Goal: Check status: Check status

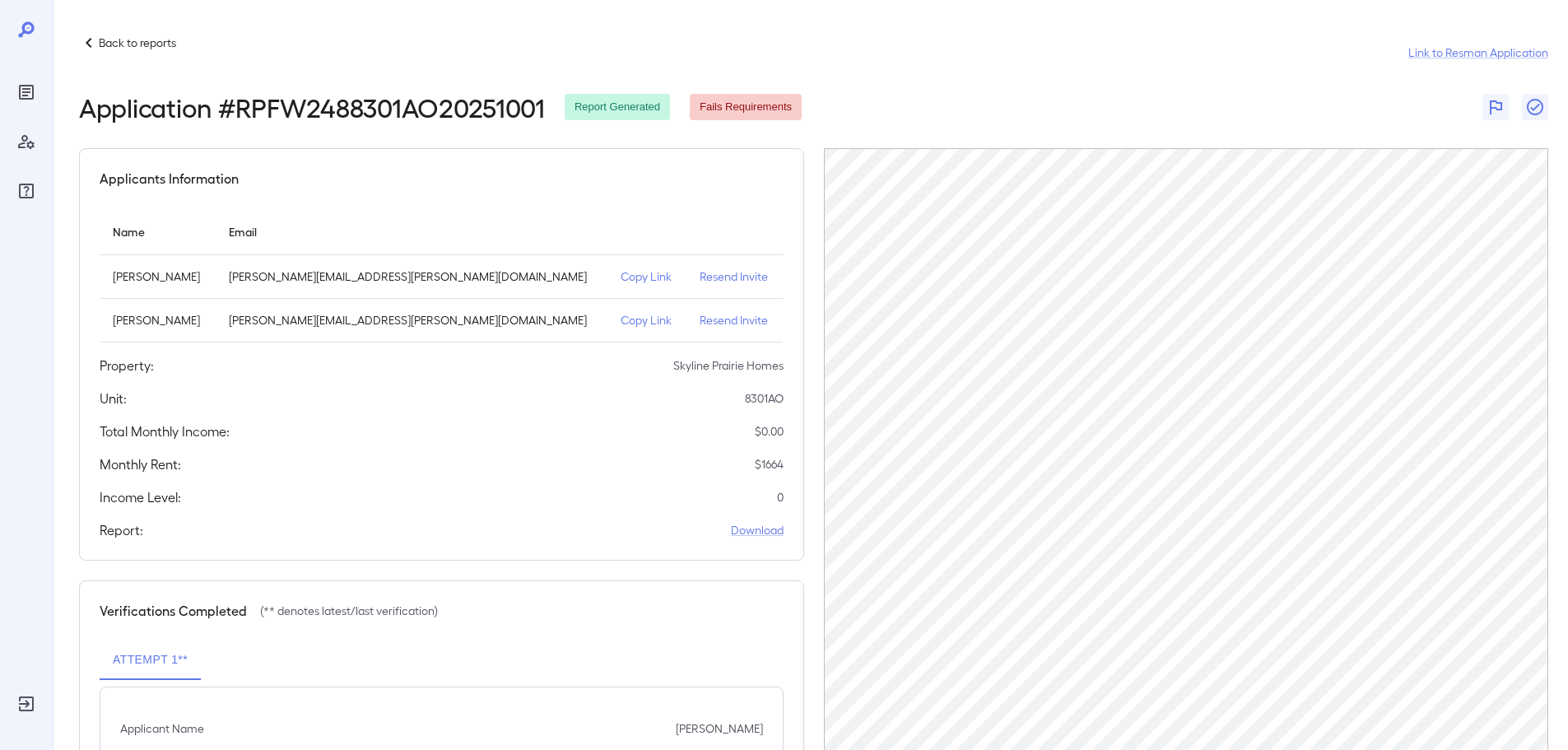
scroll to position [121, 0]
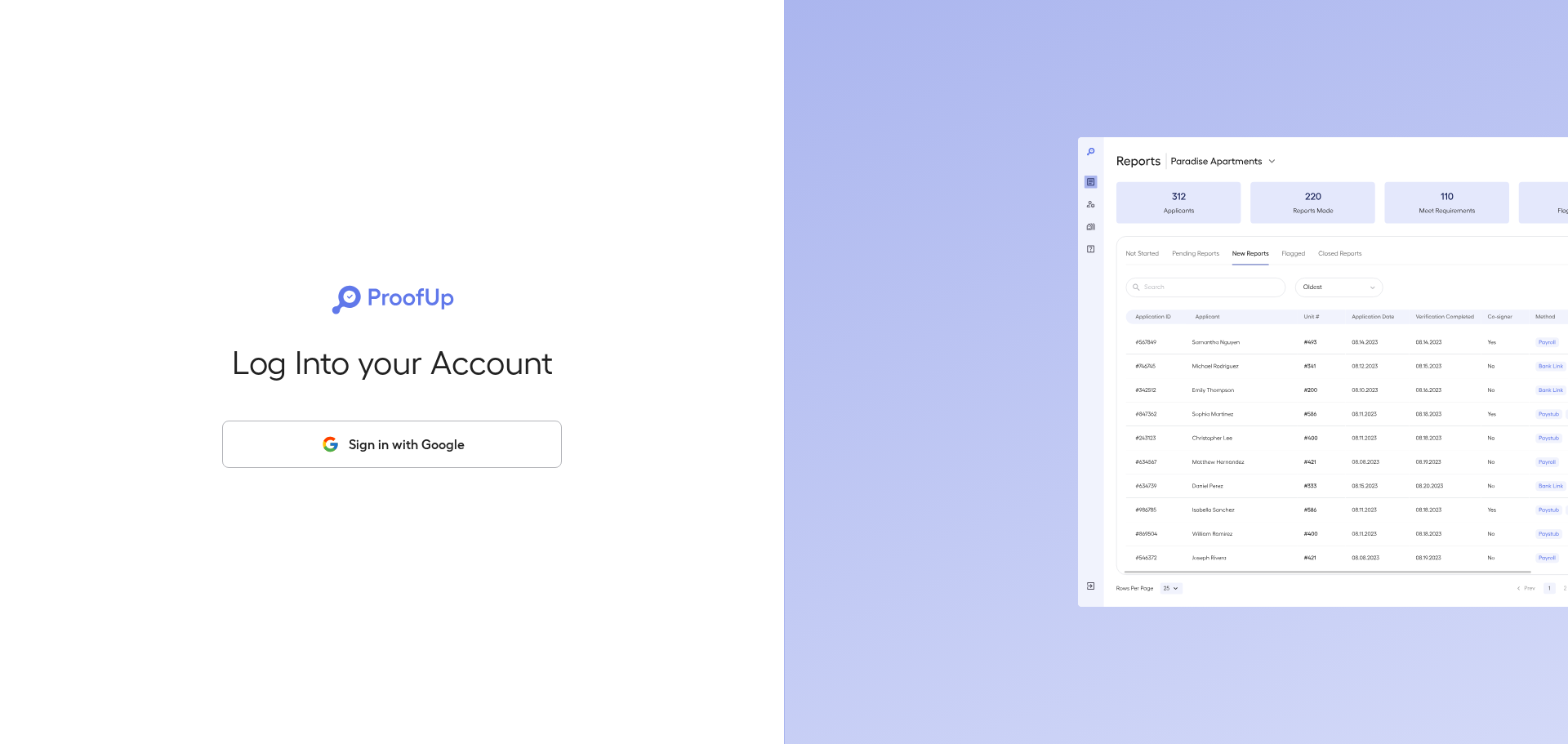
click at [429, 438] on button "Sign in with Google" at bounding box center [391, 445] width 339 height 48
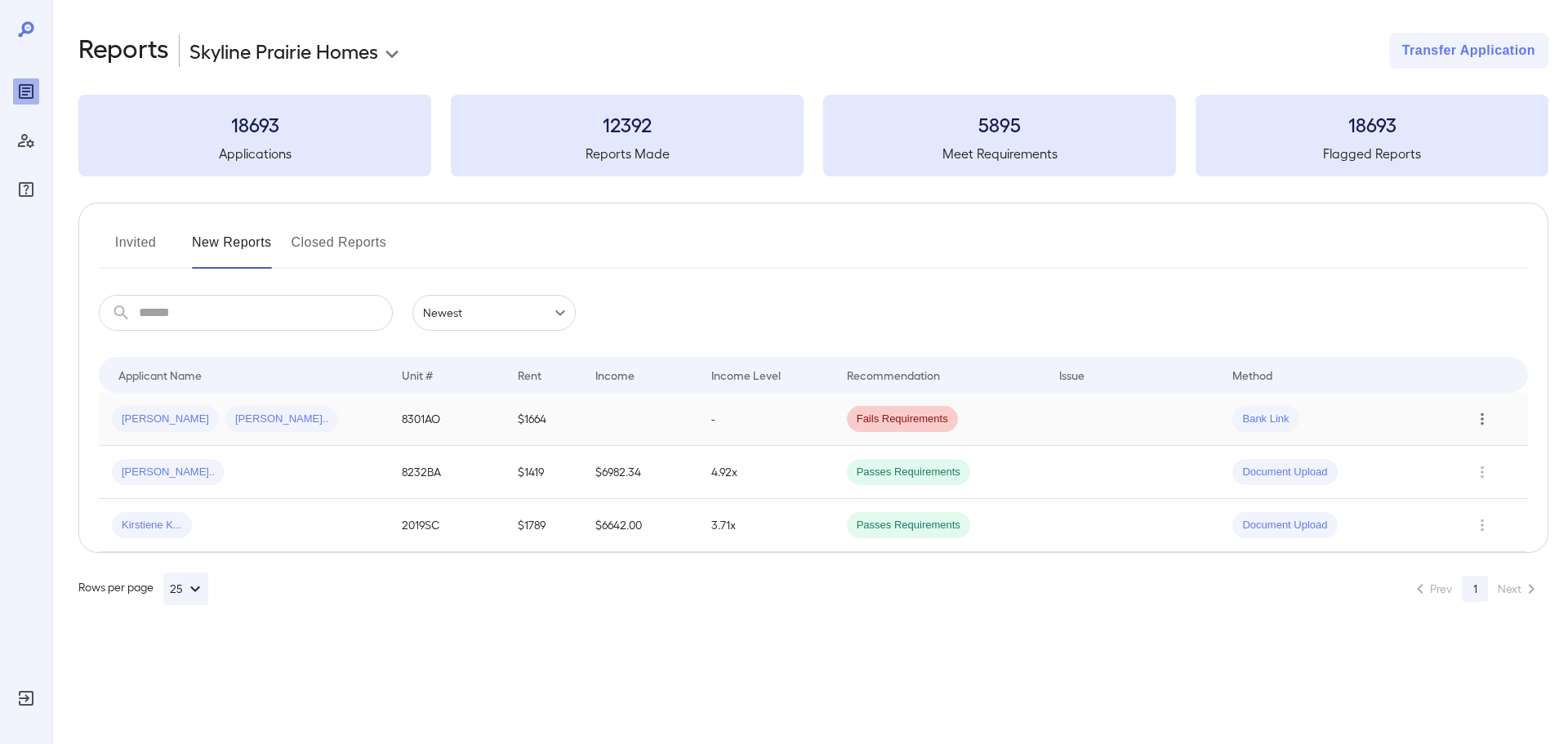
click at [1485, 418] on icon "Row Actions" at bounding box center [1482, 419] width 18 height 19
click at [1460, 529] on li "Close Report" at bounding box center [1490, 530] width 129 height 26
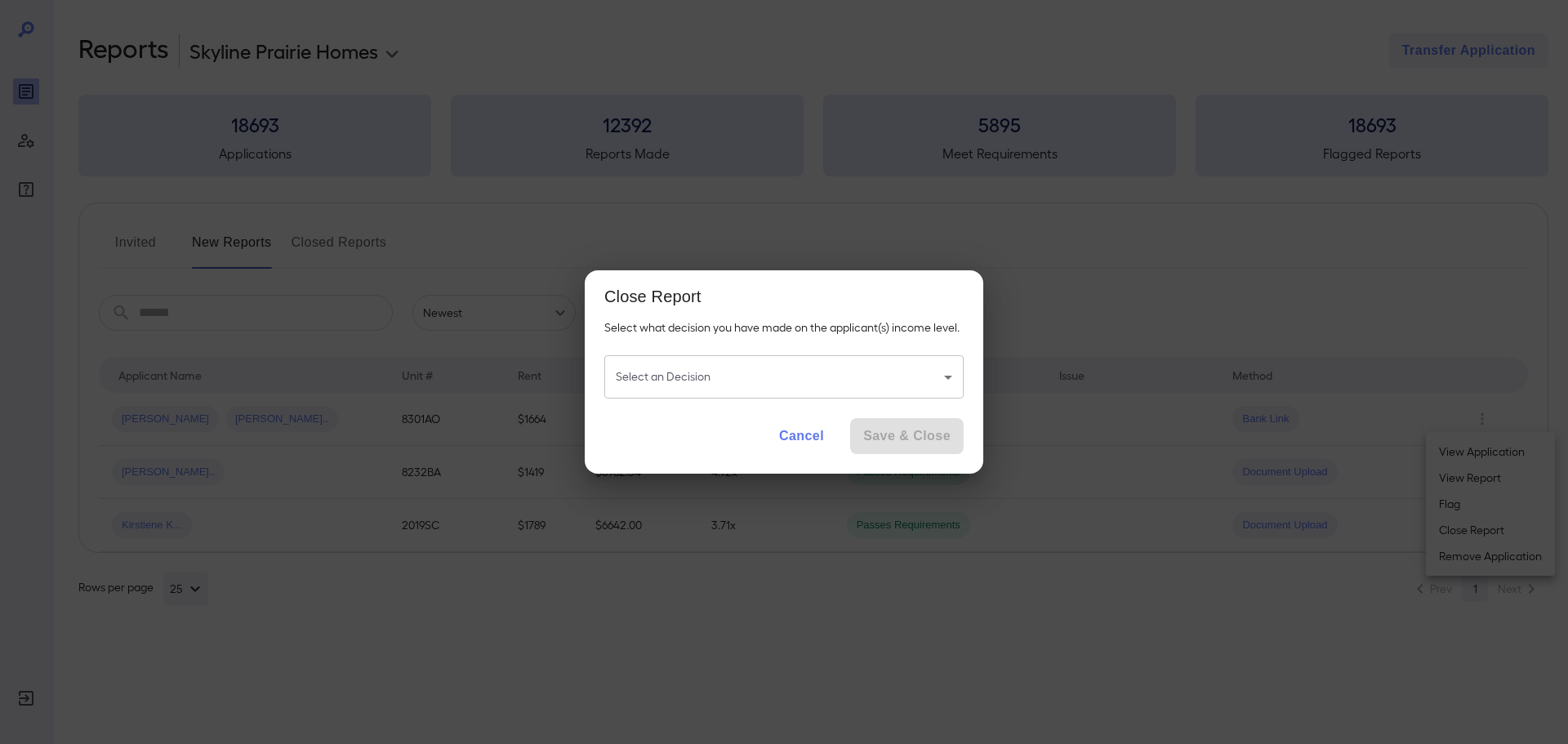
drag, startPoint x: 816, startPoint y: 439, endPoint x: 664, endPoint y: 477, distance: 156.7
click at [816, 439] on button "Cancel" at bounding box center [801, 436] width 71 height 36
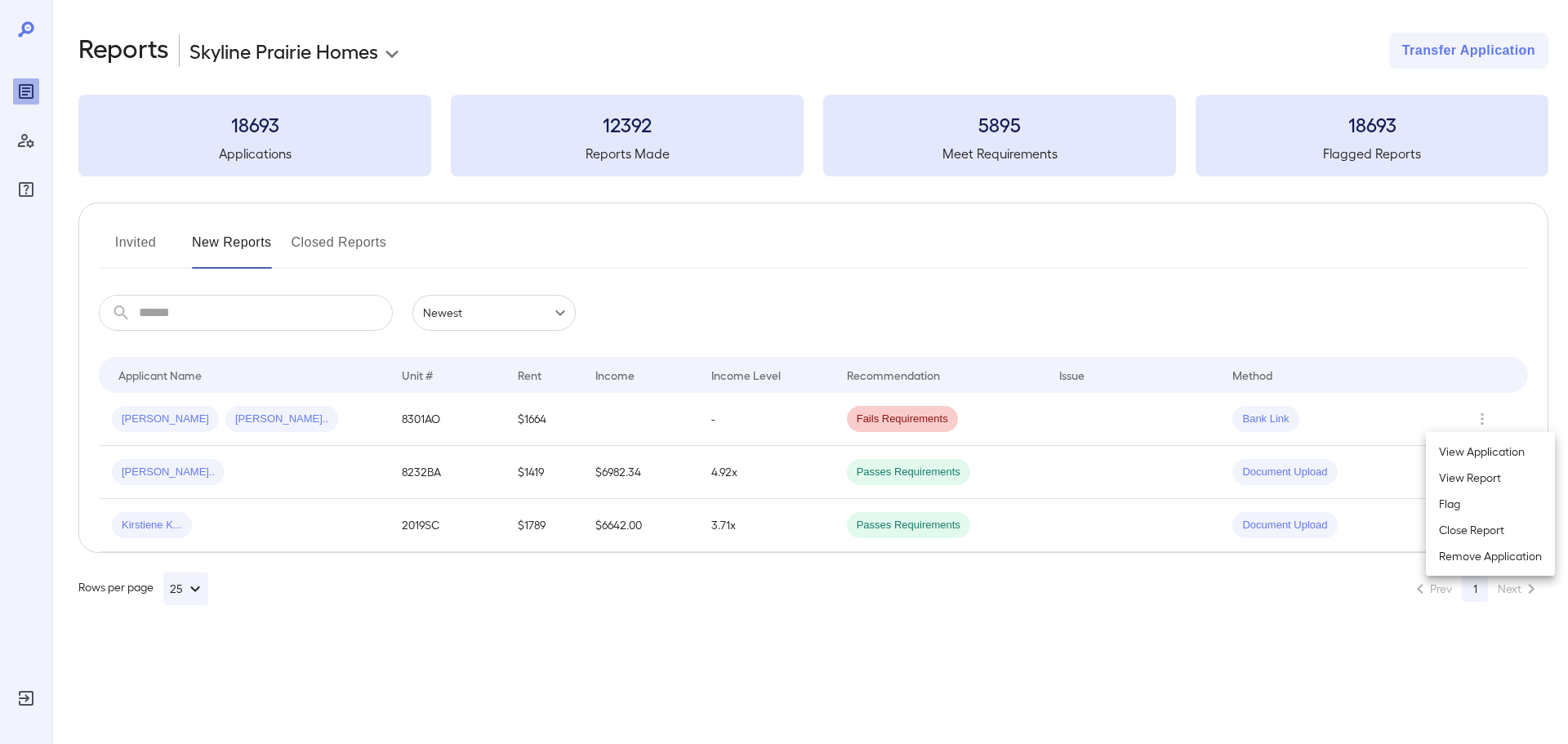
click at [576, 401] on div at bounding box center [784, 372] width 1568 height 744
click at [226, 407] on div "Randa K..." at bounding box center [282, 418] width 113 height 26
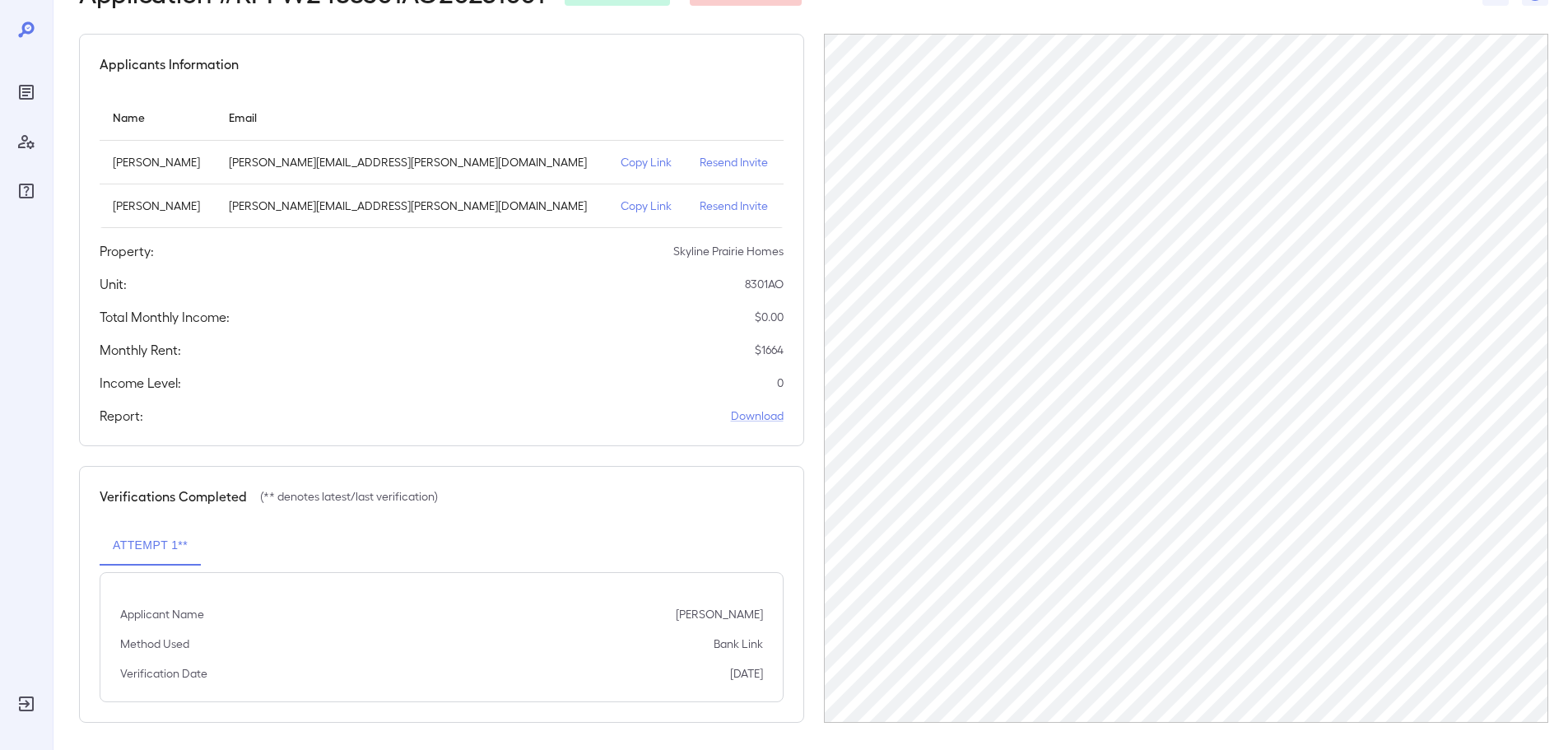
scroll to position [121, 0]
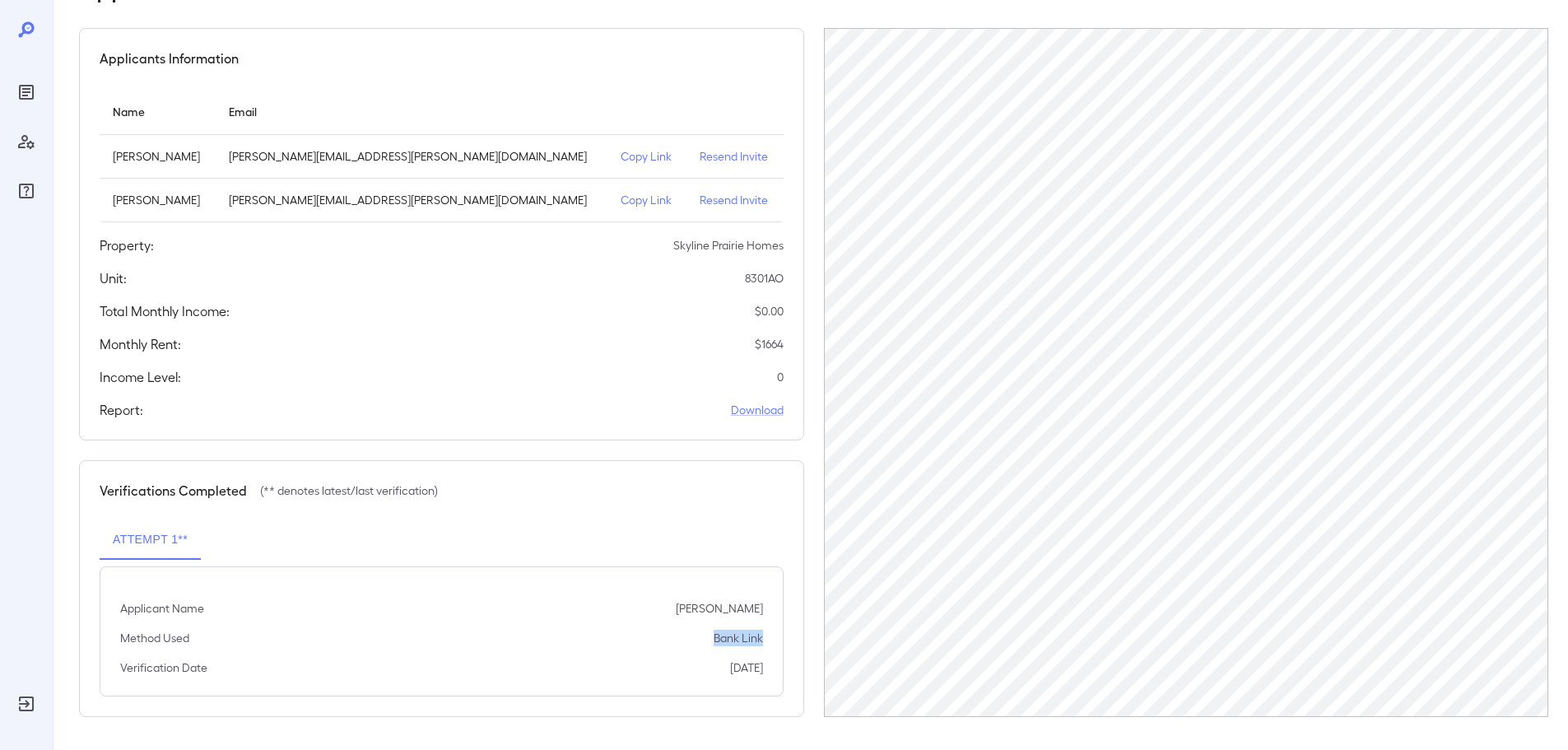
drag, startPoint x: 715, startPoint y: 642, endPoint x: 804, endPoint y: 645, distance: 89.1
click at [652, 637] on div "Method Used Bank Link" at bounding box center [441, 637] width 643 height 16
click at [662, 492] on div "Verifications Completed (** denotes latest/last verification)" at bounding box center [441, 491] width 684 height 19
drag, startPoint x: 787, startPoint y: 311, endPoint x: 618, endPoint y: 317, distance: 169.1
click at [631, 314] on div "Applicants Information Name Email Arnold Lee Griffin arnie.griffin@yahoo.com Co…" at bounding box center [441, 234] width 725 height 413
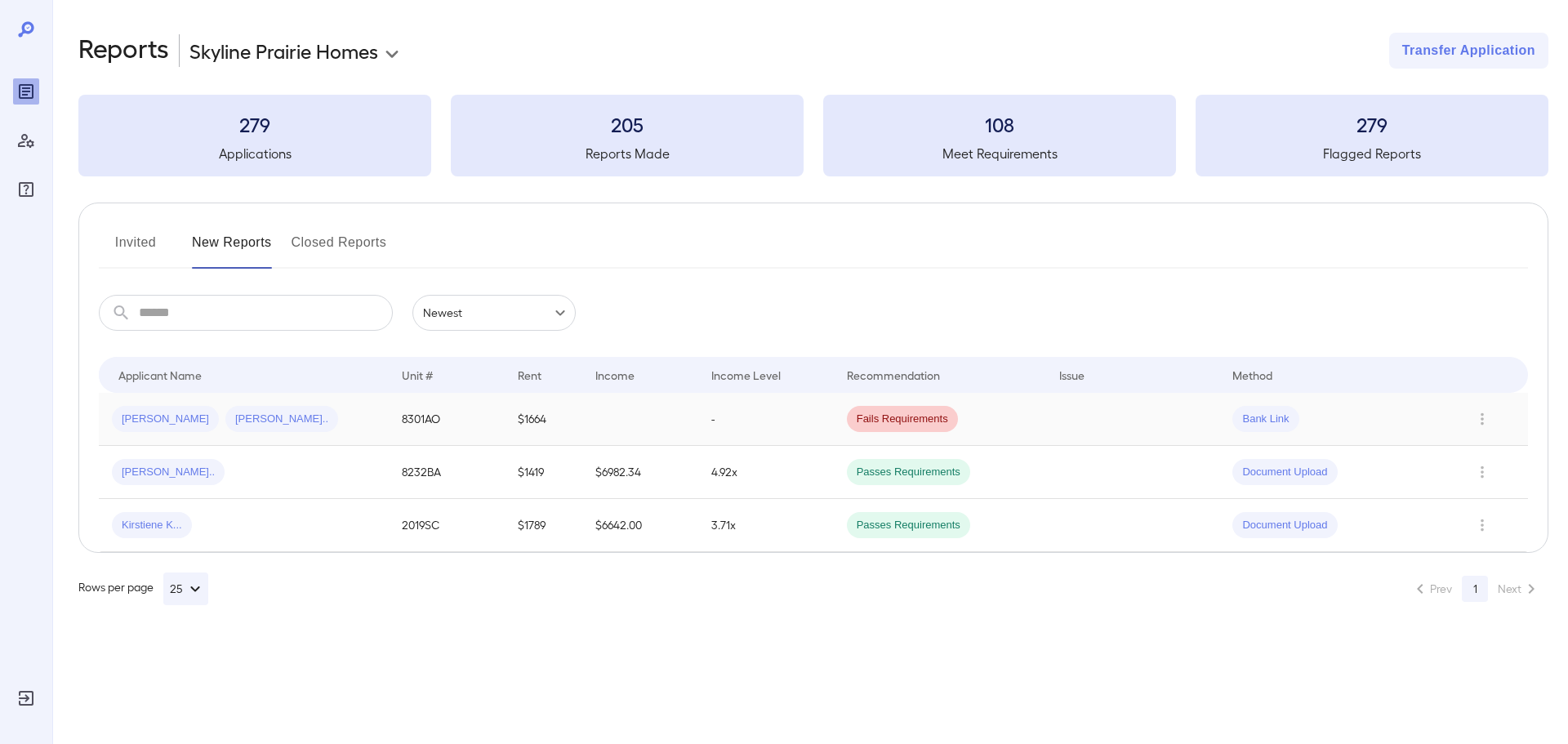
click at [543, 419] on td "$1664" at bounding box center [543, 420] width 77 height 54
